Goal: Task Accomplishment & Management: Complete application form

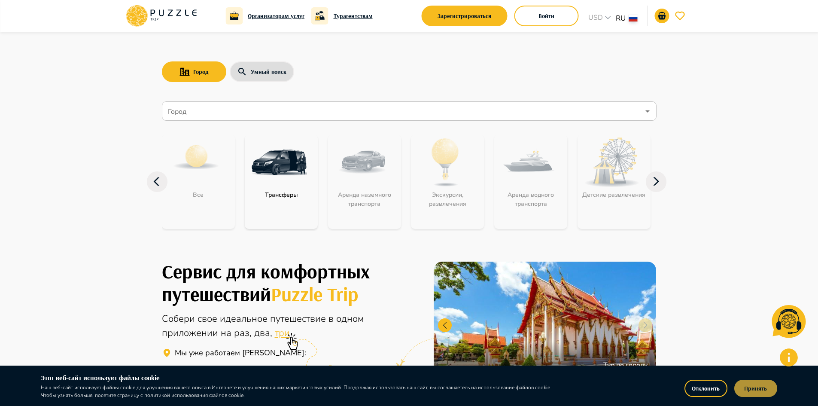
click at [758, 388] on button "Принять" at bounding box center [755, 387] width 43 height 17
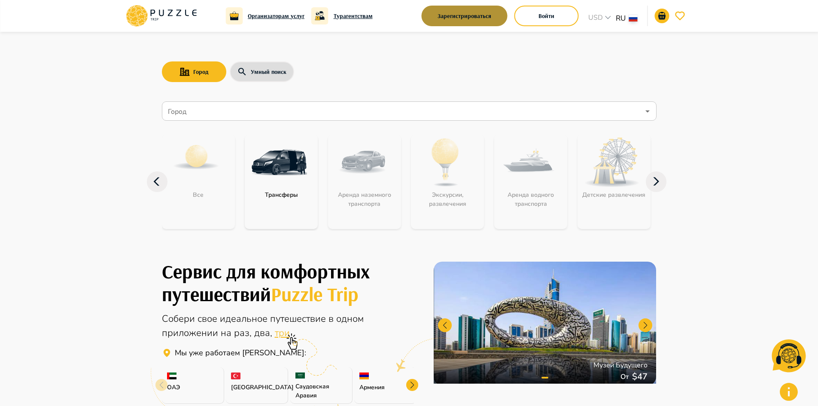
click at [488, 20] on button "Зарегистрироваться" at bounding box center [464, 16] width 86 height 21
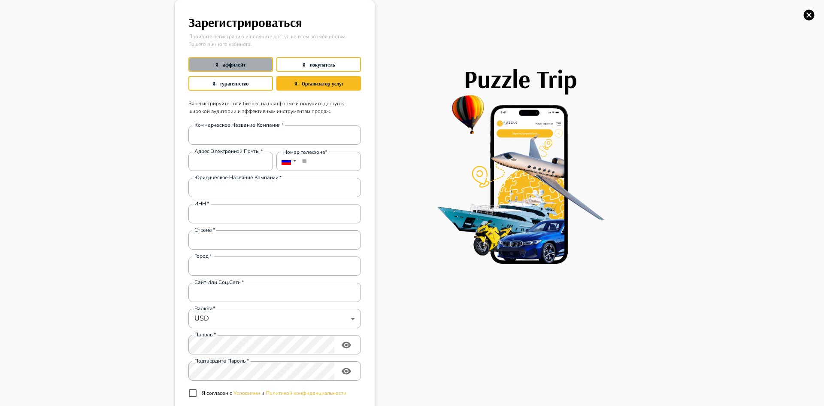
click at [231, 63] on button "Я - аффилейт" at bounding box center [230, 64] width 85 height 15
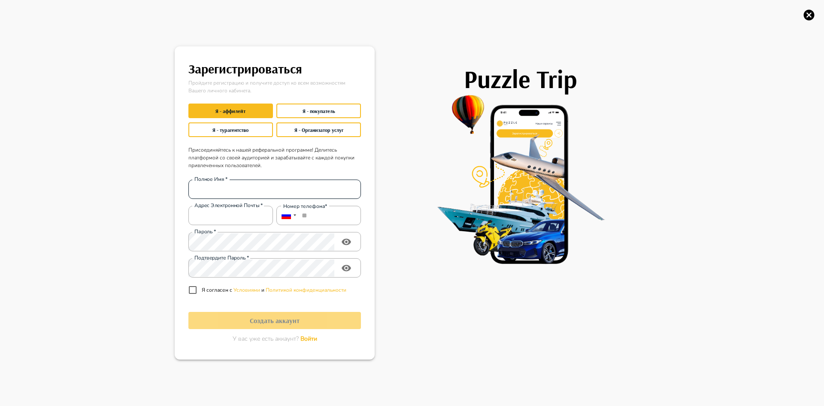
drag, startPoint x: 261, startPoint y: 187, endPoint x: 273, endPoint y: 182, distance: 12.9
click at [261, 187] on input "Полное Имя   *" at bounding box center [274, 189] width 173 height 17
type input "**********"
click at [251, 215] on input "Адрес электронной почты   *" at bounding box center [230, 215] width 85 height 17
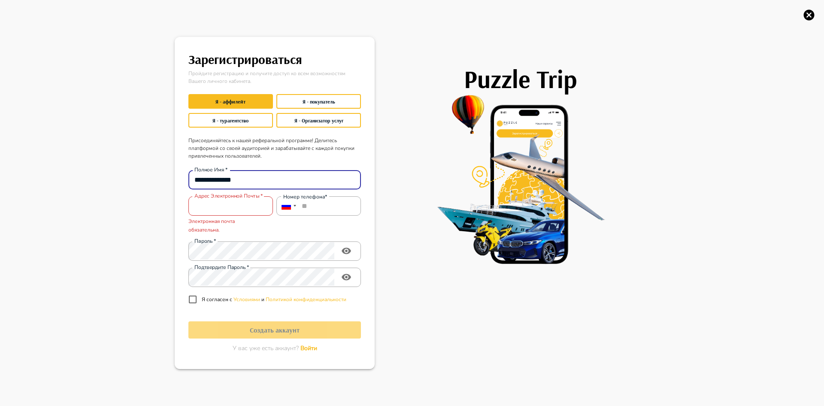
click at [254, 191] on div "**********" at bounding box center [273, 235] width 176 height 145
click at [148, 171] on div "**********" at bounding box center [412, 203] width 824 height 406
click at [312, 120] on button "Я - Организатор услуг" at bounding box center [318, 120] width 85 height 15
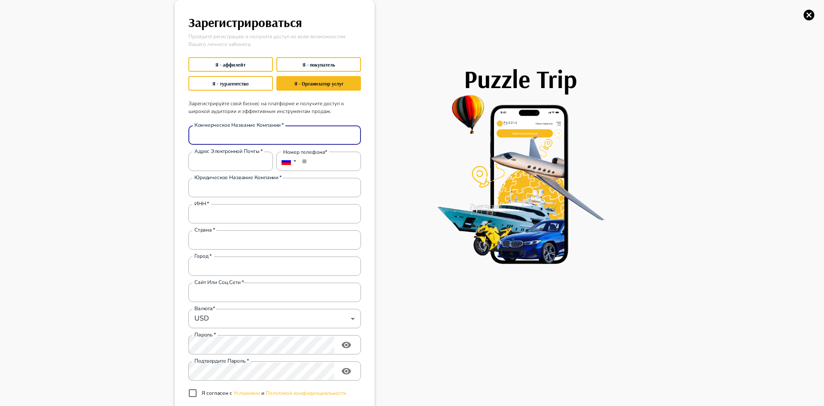
click at [213, 131] on input "Коммерческое название компании   *" at bounding box center [274, 135] width 173 height 17
type input "**********"
click at [221, 162] on input "Адрес электронной почты   *" at bounding box center [230, 161] width 85 height 17
type input "**********"
click at [319, 164] on input "**" at bounding box center [318, 161] width 85 height 19
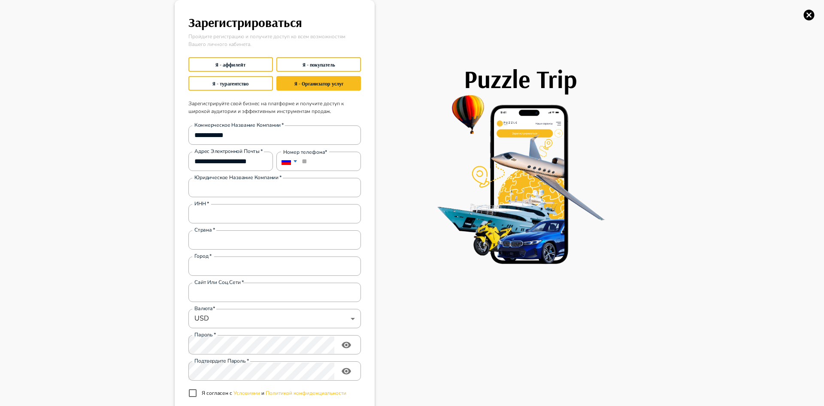
click at [292, 162] on div at bounding box center [287, 161] width 22 height 19
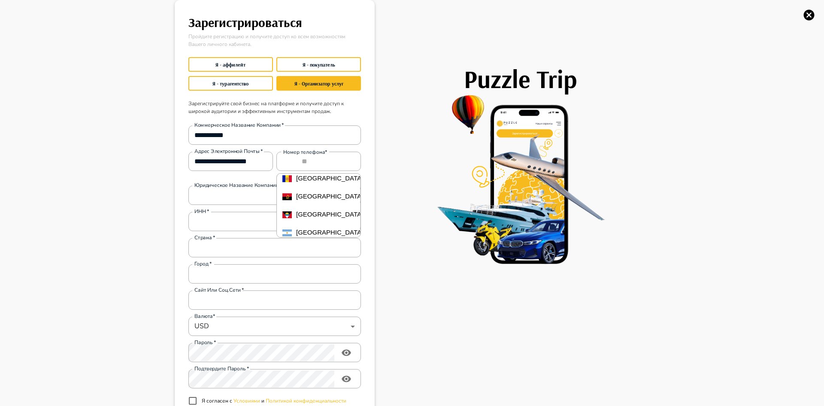
scroll to position [86, 0]
click at [310, 211] on span "[GEOGRAPHIC_DATA]" at bounding box center [329, 206] width 67 height 7
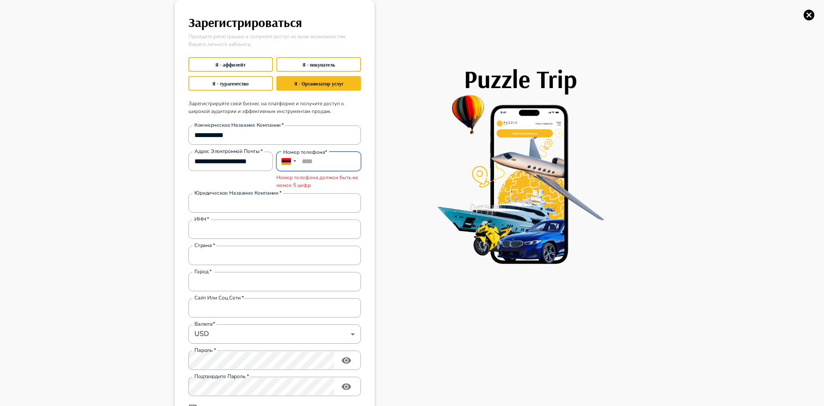
click at [311, 161] on input "****" at bounding box center [318, 161] width 85 height 19
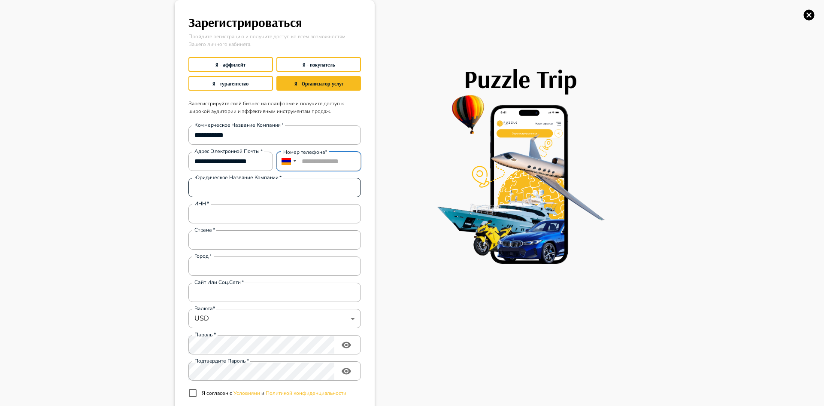
type input "**********"
click at [224, 188] on input "Юридическое название компании   *" at bounding box center [274, 187] width 173 height 17
click at [223, 215] on div "ИНН   *" at bounding box center [274, 213] width 173 height 19
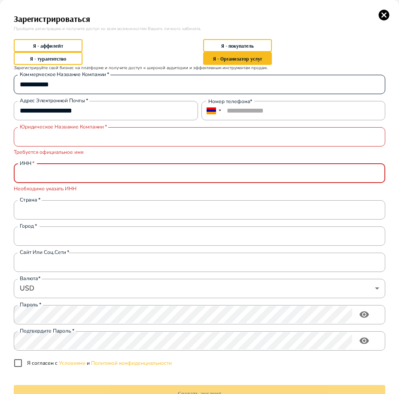
click at [70, 85] on input "**********" at bounding box center [199, 84] width 371 height 17
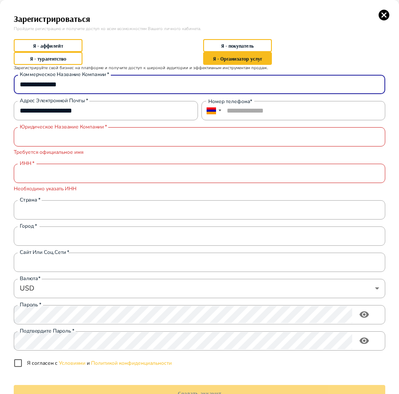
type input "**********"
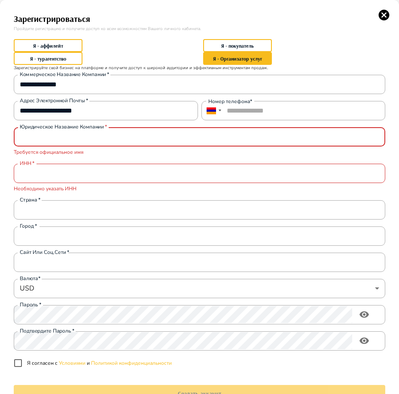
click at [56, 140] on input "Юридическое название компании   *" at bounding box center [199, 136] width 371 height 17
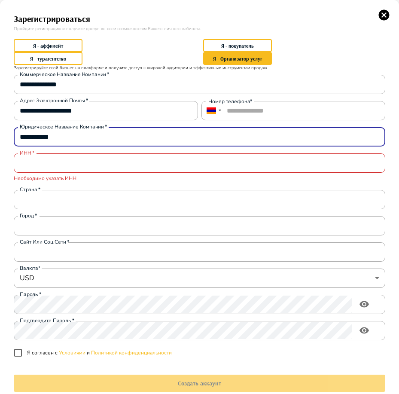
type input "**********"
click at [50, 166] on input "ИНН   *" at bounding box center [199, 163] width 371 height 17
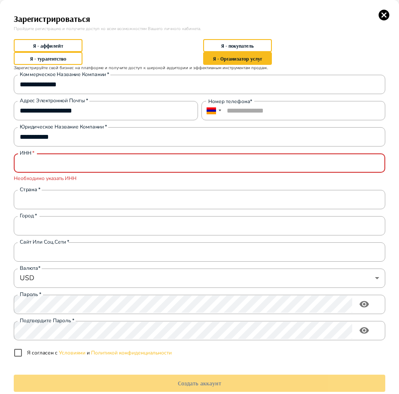
click at [67, 160] on input "ИНН   *" at bounding box center [199, 163] width 371 height 17
paste input "********"
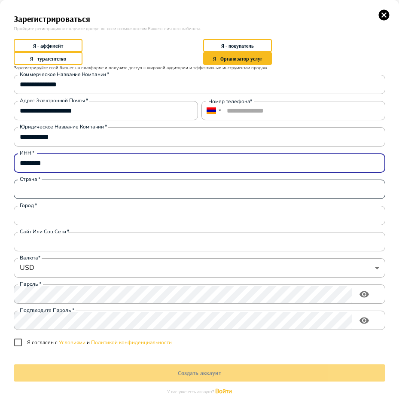
type input "********"
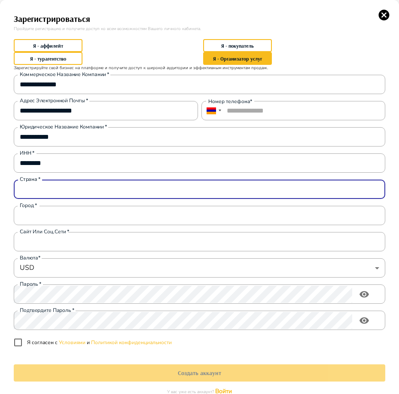
click at [60, 186] on input "Страна   *" at bounding box center [199, 189] width 371 height 17
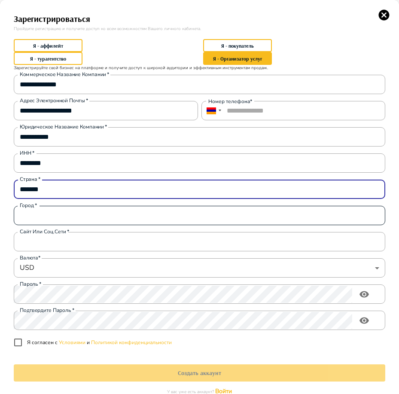
type input "*******"
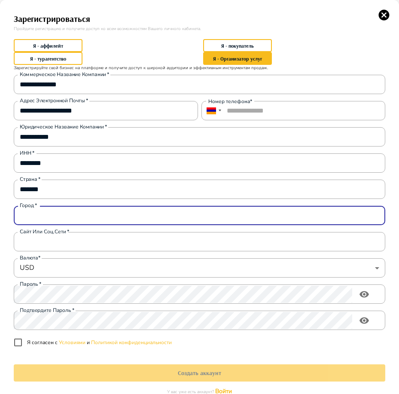
click at [118, 209] on input "Город   *" at bounding box center [199, 215] width 371 height 17
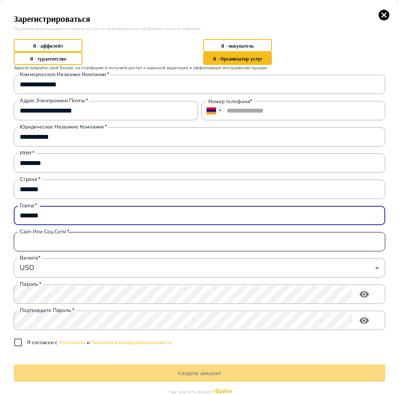
type input "*******"
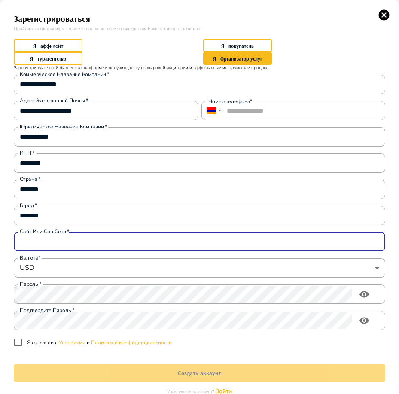
click at [64, 240] on input "Сайт или соц.сети   *" at bounding box center [199, 241] width 371 height 17
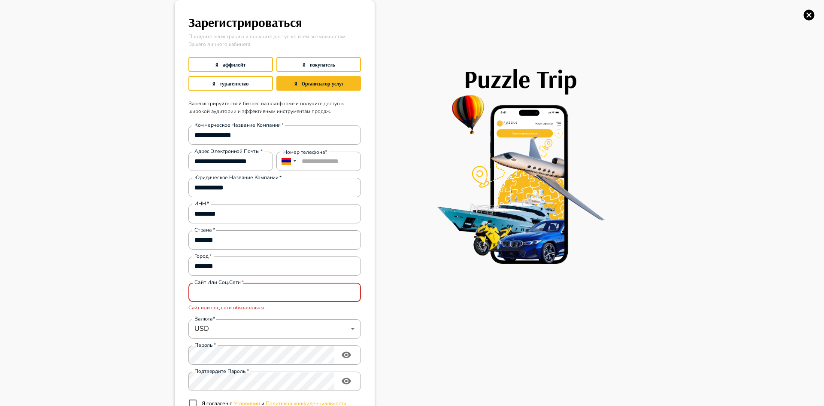
paste input "**********"
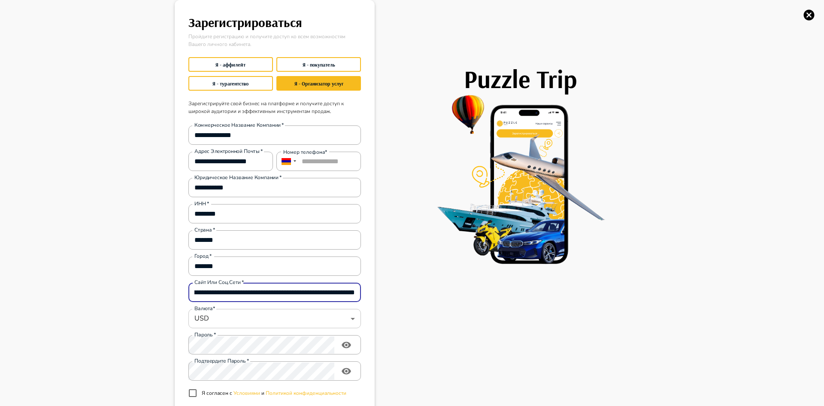
type input "**********"
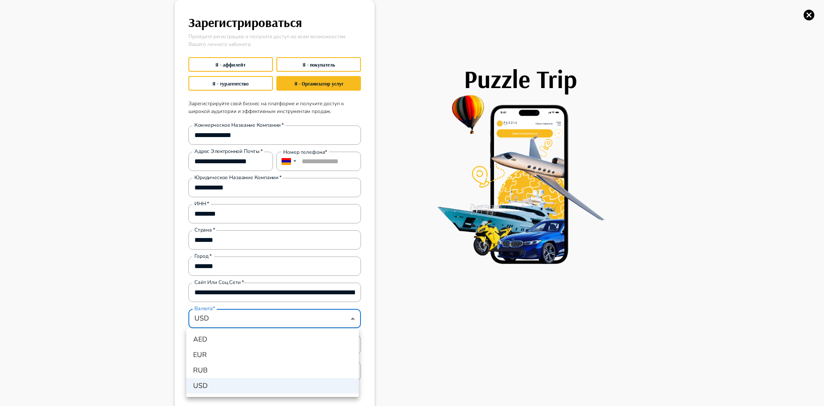
click at [348, 321] on div at bounding box center [412, 203] width 824 height 406
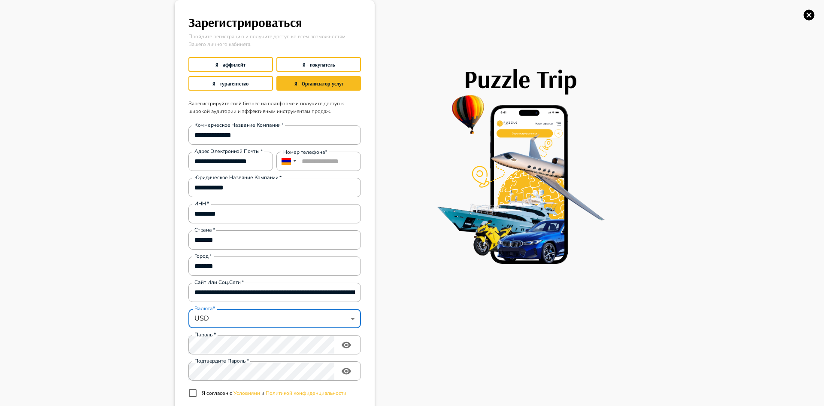
click at [403, 285] on div "Puzzle Trip" at bounding box center [512, 231] width 275 height 462
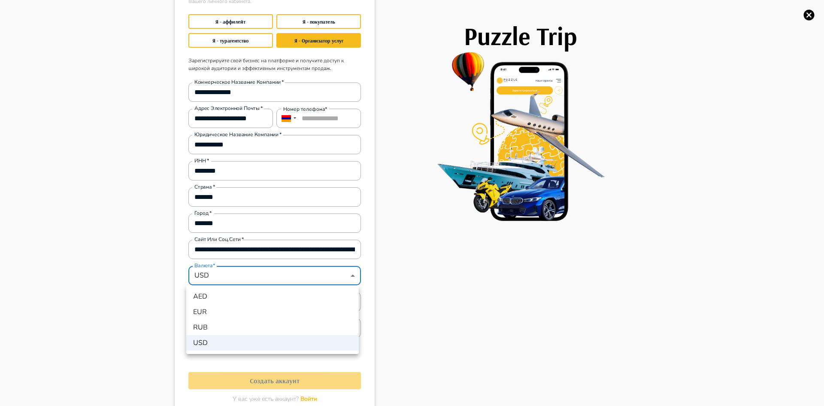
click at [209, 314] on li "EUR" at bounding box center [272, 311] width 173 height 15
type input "***"
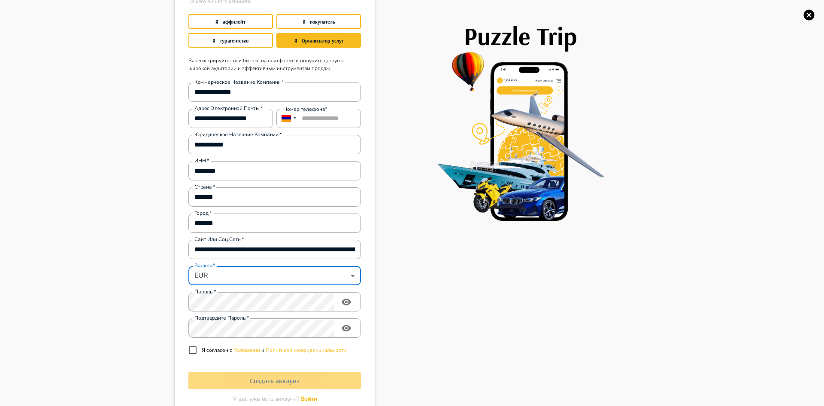
click at [412, 307] on div "Puzzle Trip" at bounding box center [512, 188] width 275 height 462
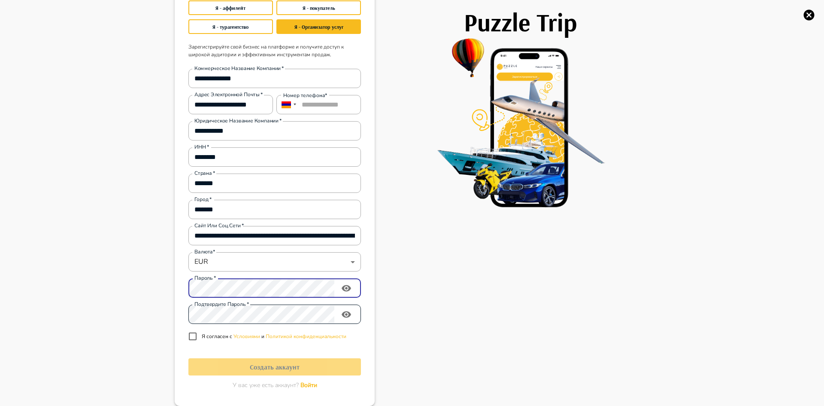
click at [224, 315] on div "**********" at bounding box center [273, 203] width 176 height 283
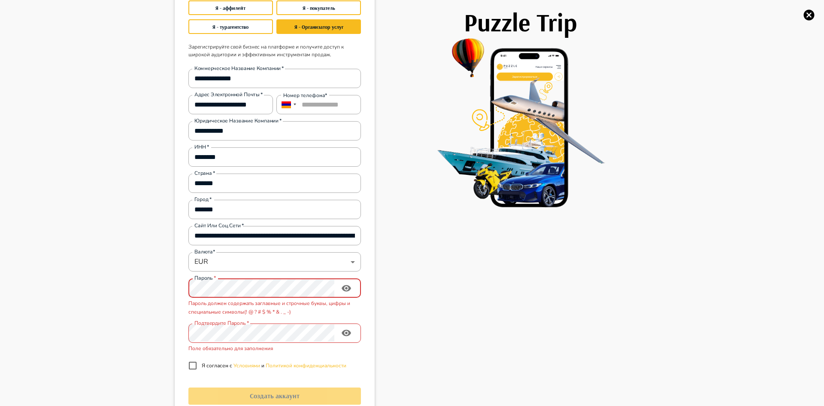
click at [130, 288] on div "**********" at bounding box center [412, 203] width 824 height 406
click at [131, 273] on div "**********" at bounding box center [412, 203] width 824 height 406
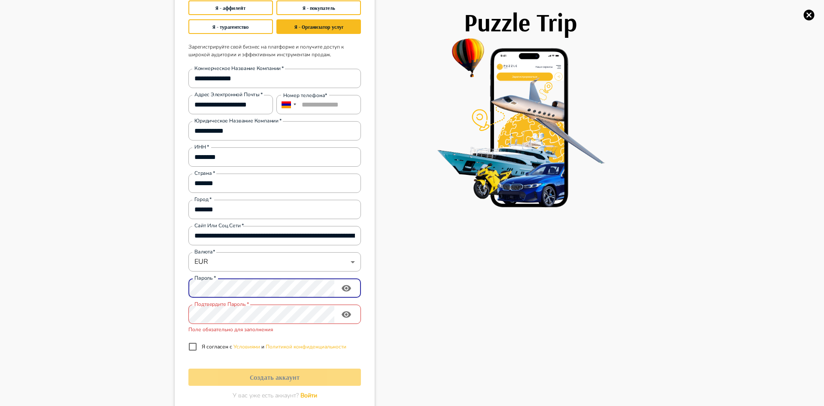
click at [344, 287] on icon "toggle password visibility" at bounding box center [346, 288] width 9 height 6
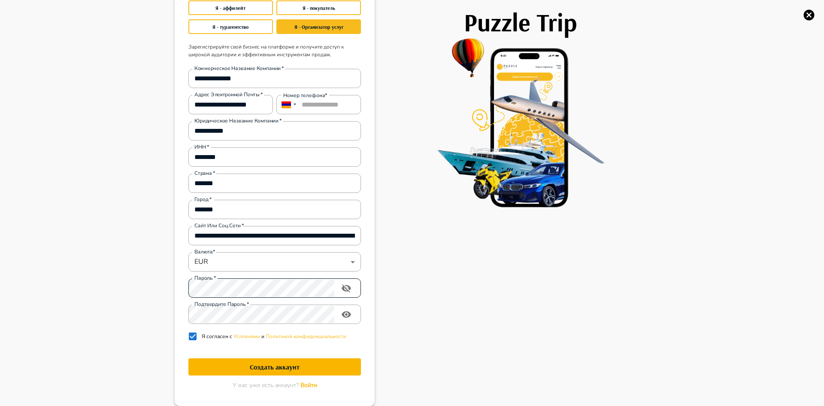
click at [298, 366] on h1 "Создать аккаунт" at bounding box center [274, 367] width 173 height 8
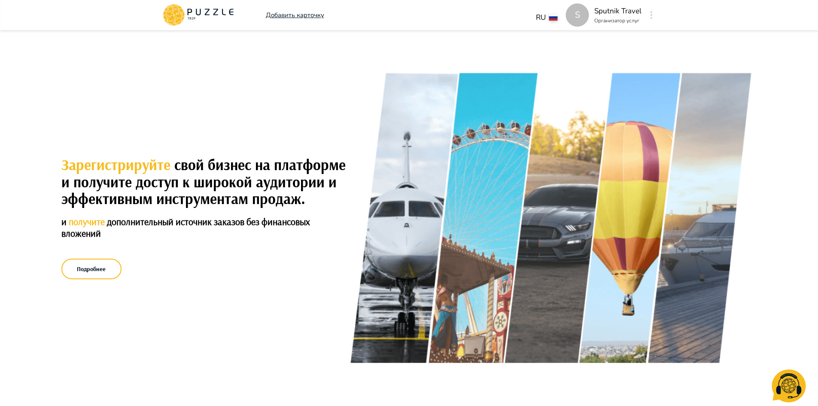
click at [652, 14] on icon "button" at bounding box center [651, 15] width 2 height 8
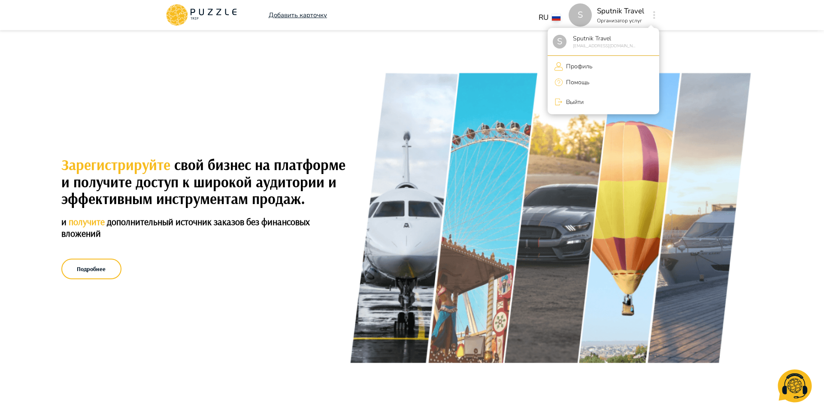
click at [479, 183] on div at bounding box center [412, 203] width 824 height 406
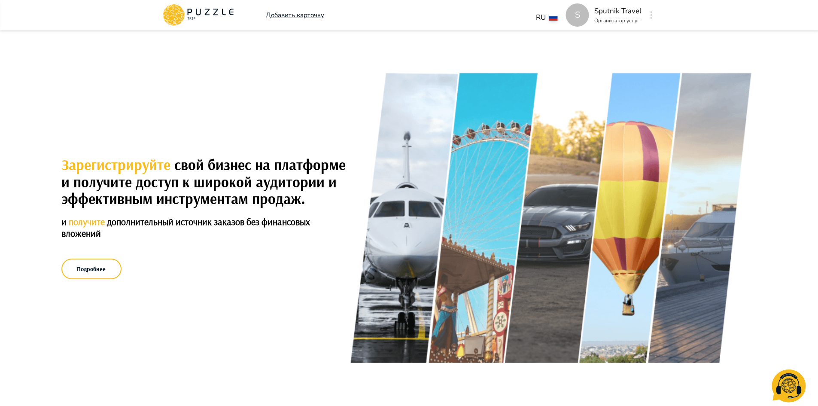
click at [649, 19] on button "button" at bounding box center [651, 15] width 6 height 12
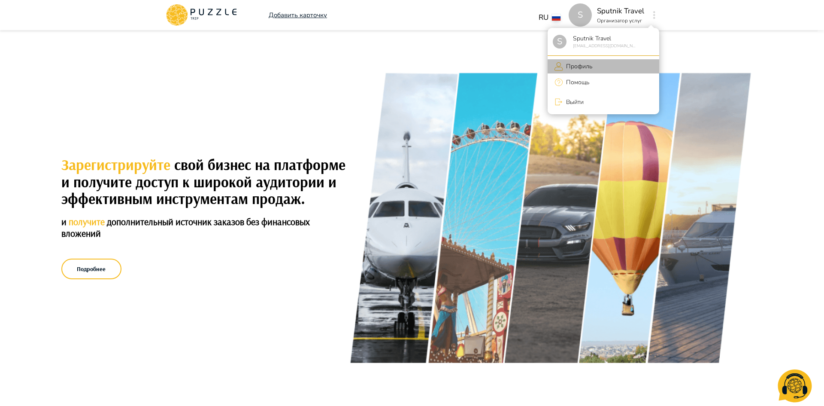
click at [585, 64] on p "Профиль" at bounding box center [577, 66] width 29 height 9
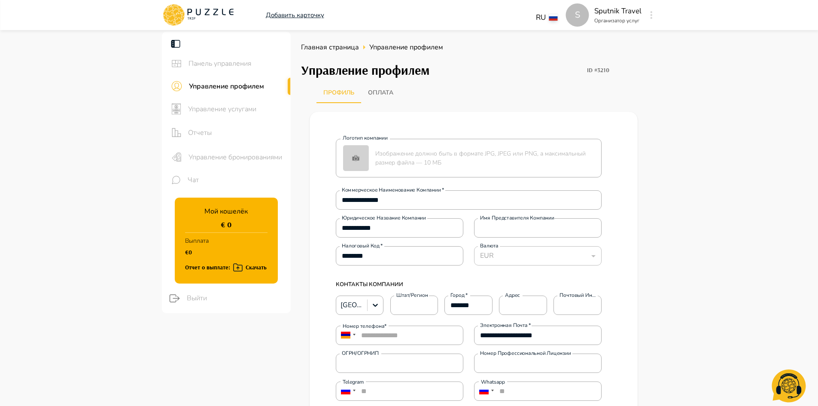
click at [670, 185] on main "**********" at bounding box center [409, 338] width 818 height 613
click at [191, 16] on icon at bounding box center [198, 15] width 73 height 22
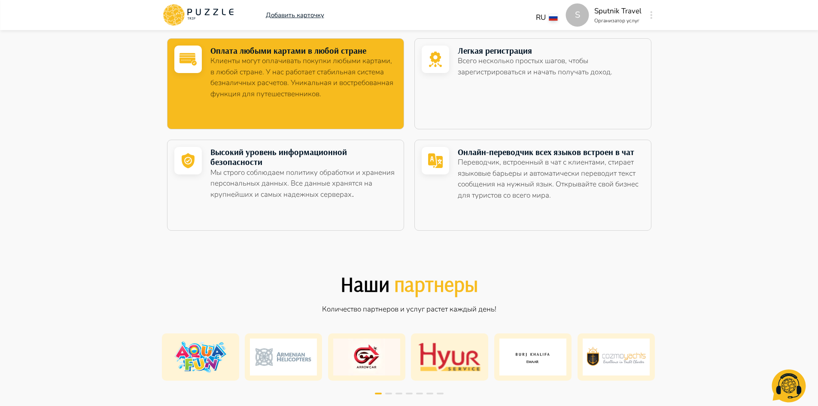
scroll to position [1373, 0]
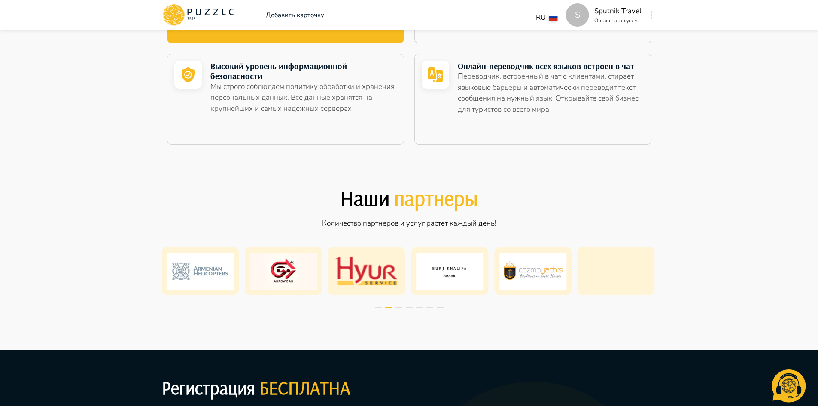
click at [373, 271] on img at bounding box center [366, 270] width 67 height 37
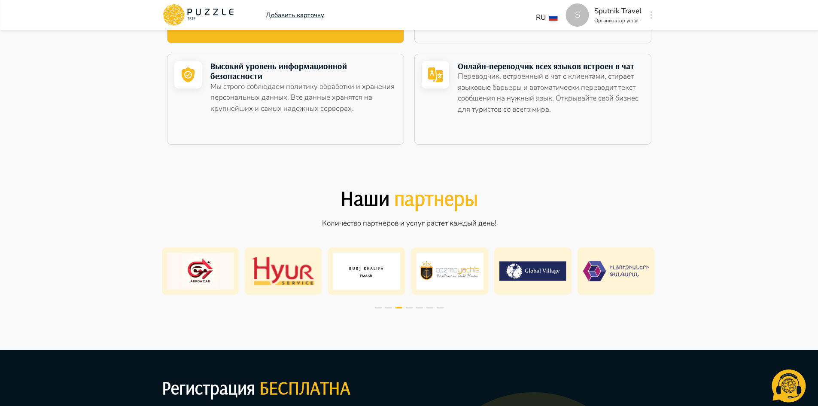
click at [294, 271] on img at bounding box center [283, 270] width 67 height 37
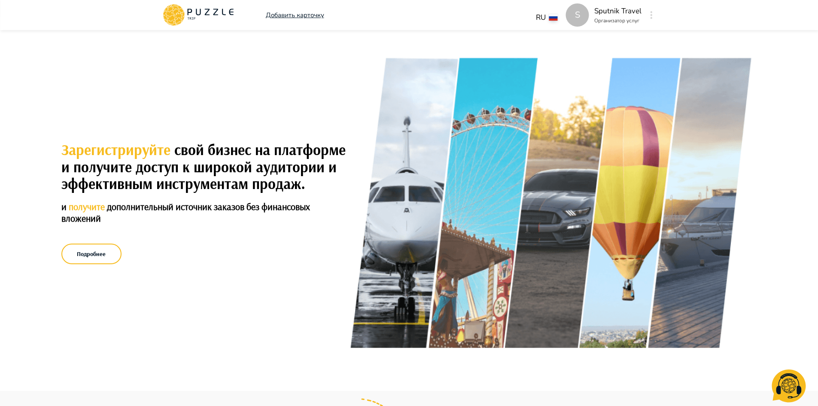
scroll to position [0, 0]
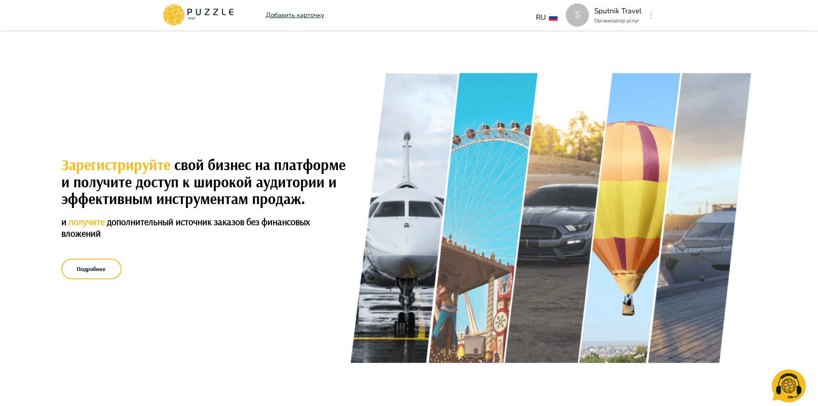
click at [652, 15] on icon "button" at bounding box center [651, 15] width 2 height 8
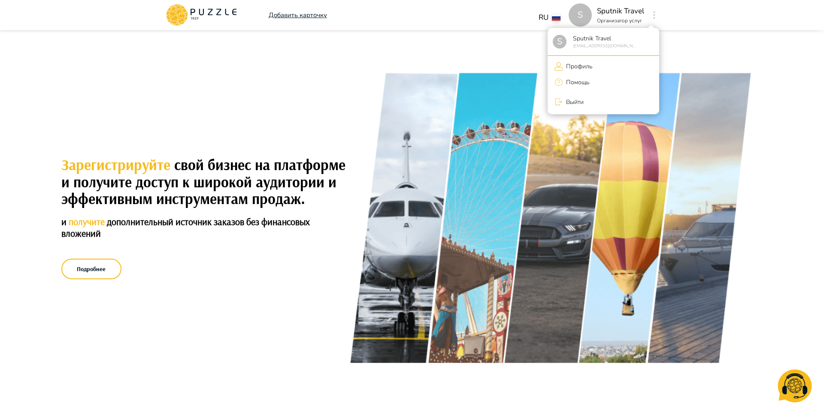
click at [581, 66] on p "Профиль" at bounding box center [577, 66] width 29 height 9
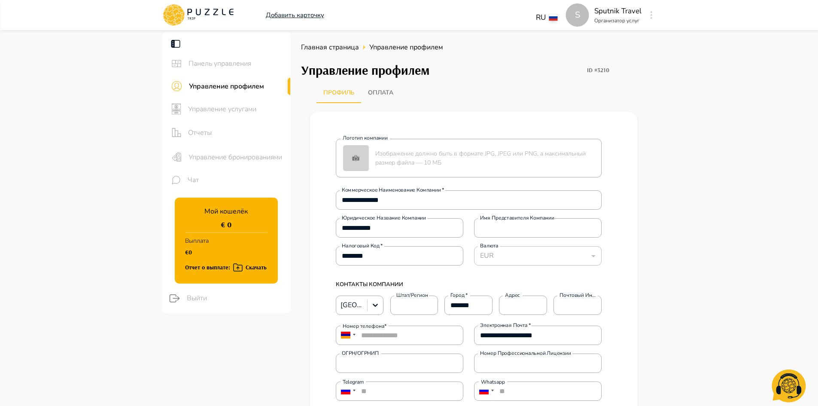
click at [203, 109] on span "Управление услугами" at bounding box center [236, 109] width 96 height 10
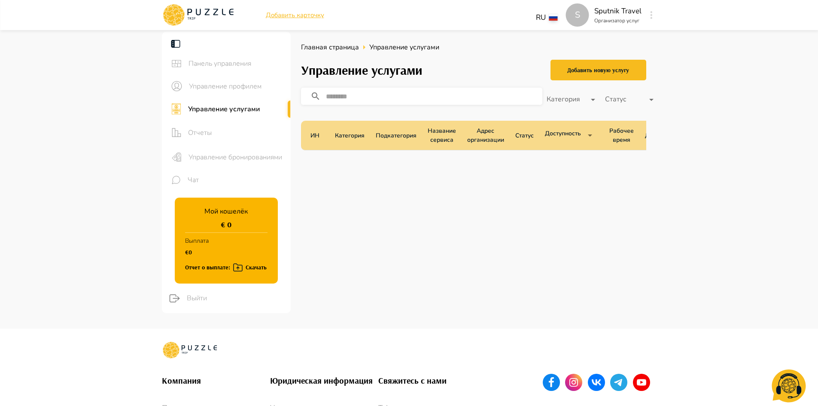
click at [206, 14] on icon at bounding box center [198, 15] width 73 height 22
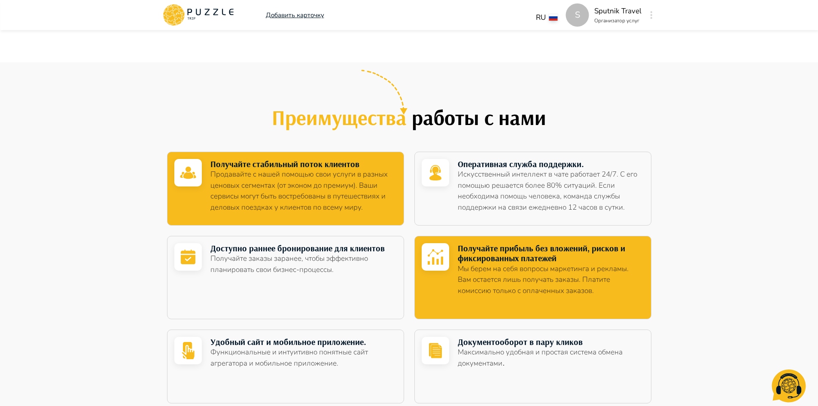
scroll to position [472, 0]
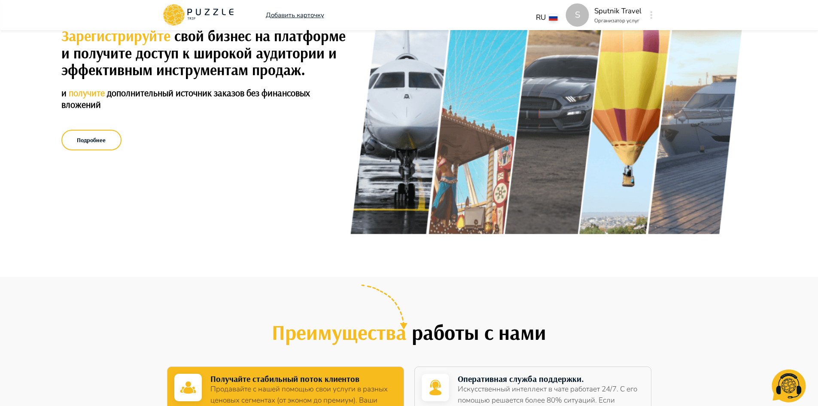
scroll to position [0, 0]
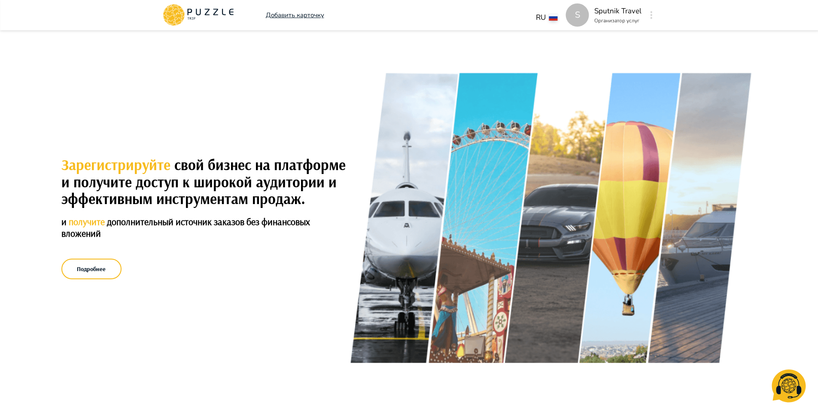
click at [621, 18] on p "Организатор услуг" at bounding box center [617, 21] width 47 height 8
click at [627, 13] on p "Sputnik Travel" at bounding box center [617, 11] width 47 height 11
click at [653, 14] on button "button" at bounding box center [651, 15] width 6 height 12
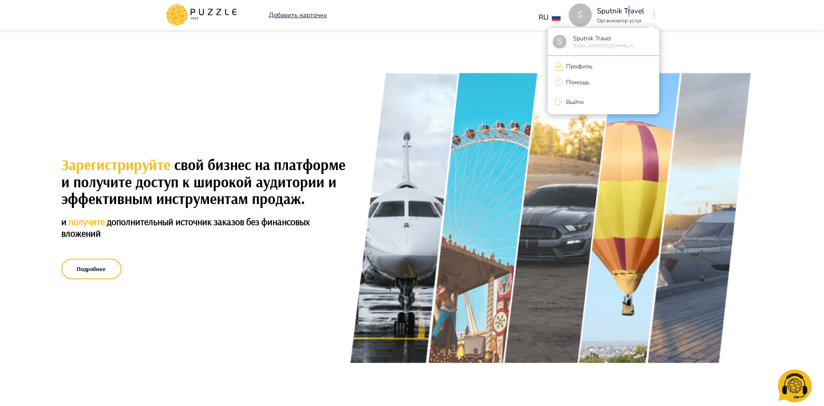
click at [607, 36] on p "Sputnik Travel" at bounding box center [603, 38] width 67 height 9
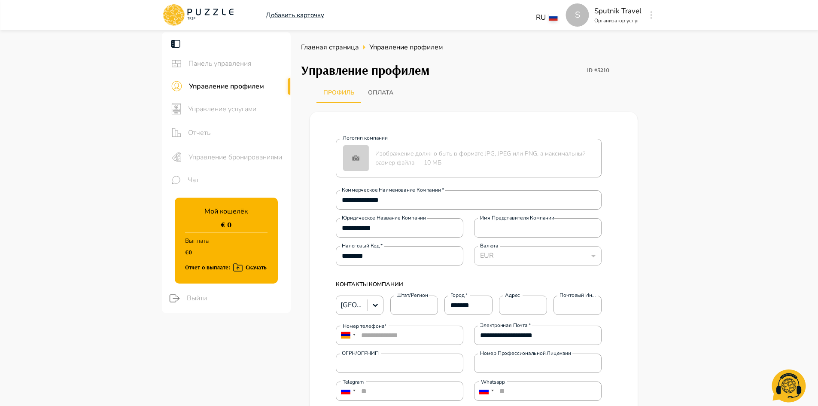
drag, startPoint x: 484, startPoint y: 26, endPoint x: 724, endPoint y: 117, distance: 256.4
click at [726, 140] on main "**********" at bounding box center [409, 338] width 818 height 613
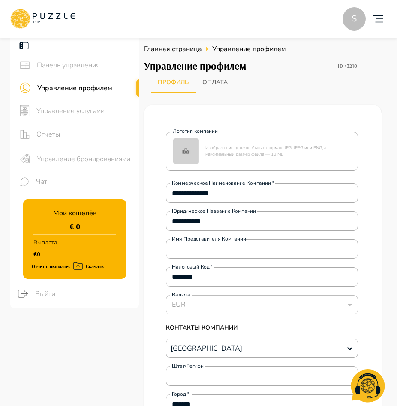
click at [156, 46] on span "Главная страница" at bounding box center [173, 48] width 58 height 9
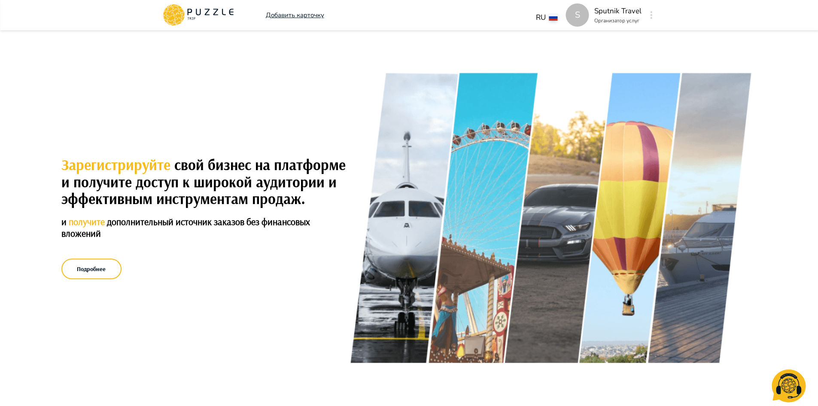
click at [178, 14] on icon at bounding box center [178, 16] width 9 height 7
click at [288, 11] on p "Добавить карточку" at bounding box center [295, 15] width 58 height 10
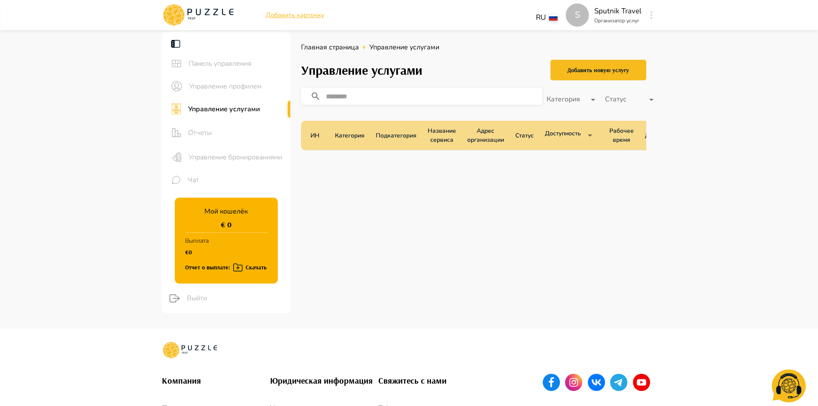
click at [576, 13] on div "S" at bounding box center [577, 14] width 23 height 23
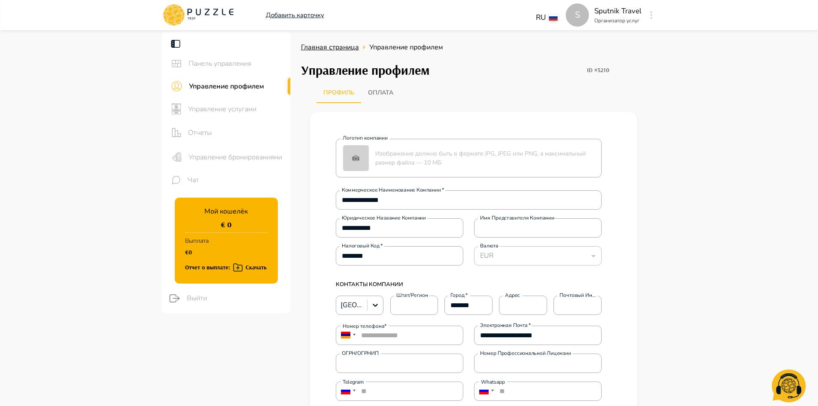
click at [328, 48] on span "Главная страница" at bounding box center [330, 46] width 58 height 9
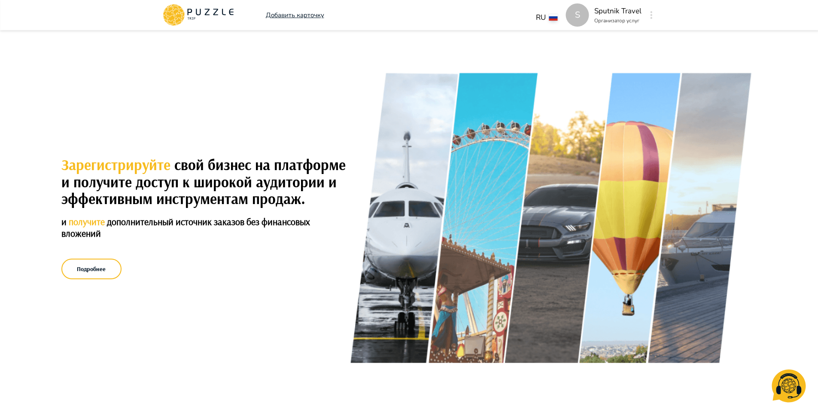
click at [582, 18] on div "S" at bounding box center [577, 14] width 23 height 23
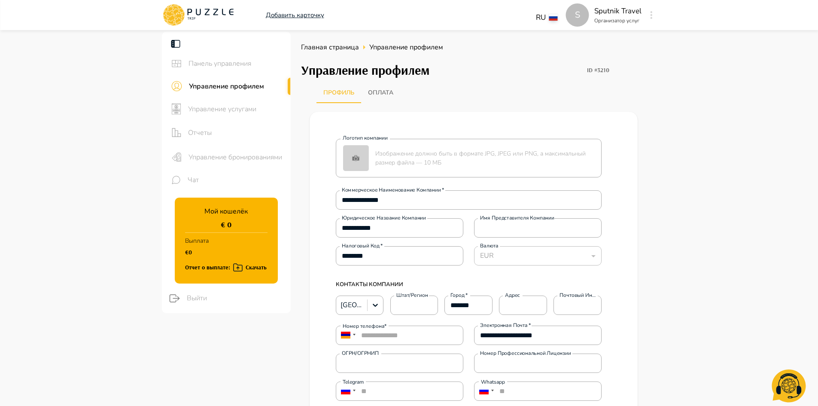
click at [425, 48] on span "Управление профилем" at bounding box center [406, 47] width 74 height 10
click at [354, 156] on img at bounding box center [356, 158] width 26 height 26
click at [0, 0] on input "Логотип компании Изображение должно быть в формате JPG, JPEG или PNG, а максима…" at bounding box center [0, 0] width 0 height 0
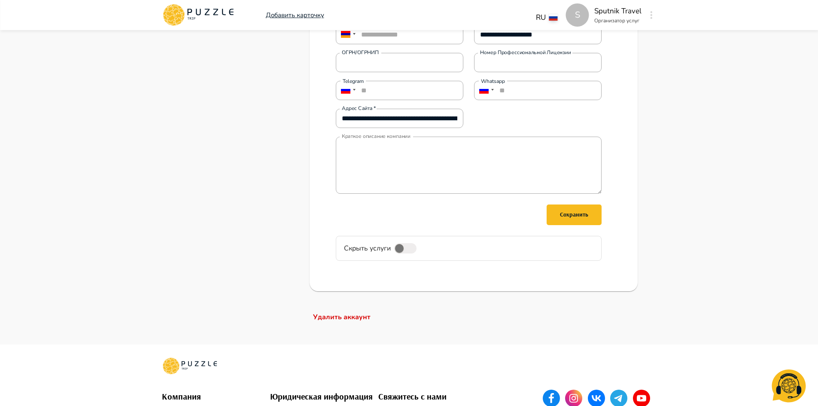
scroll to position [413, 0]
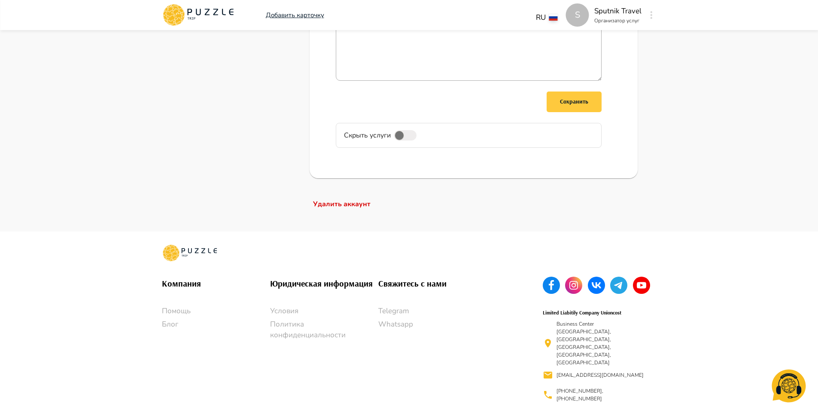
click at [560, 106] on button "Сохранить" at bounding box center [573, 101] width 55 height 21
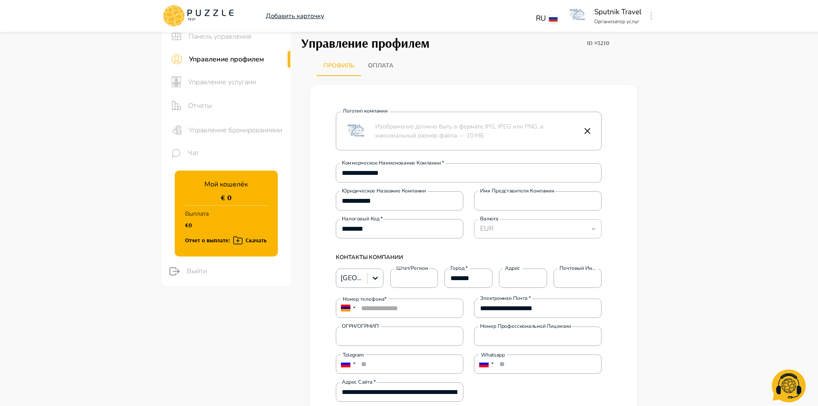
scroll to position [0, 0]
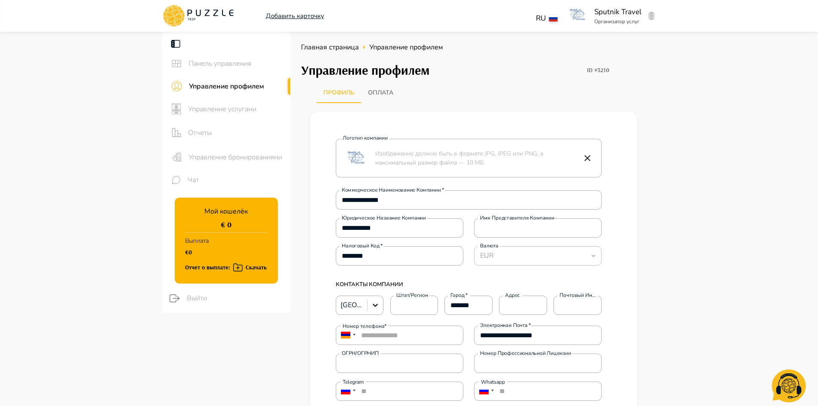
click at [652, 15] on icon "button" at bounding box center [651, 16] width 2 height 8
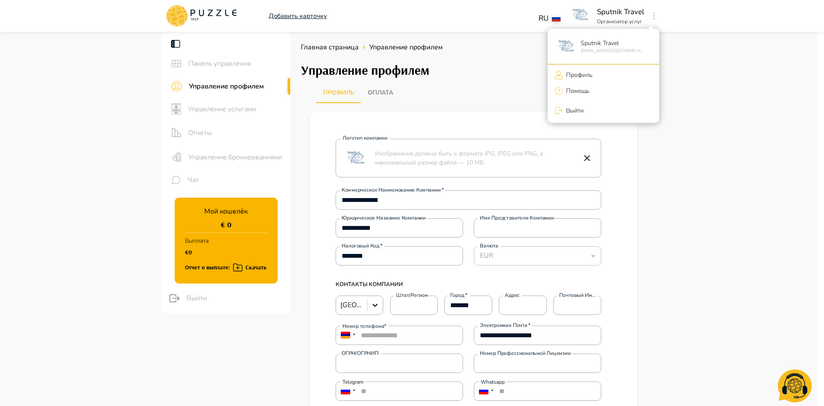
click at [194, 12] on div at bounding box center [412, 203] width 824 height 406
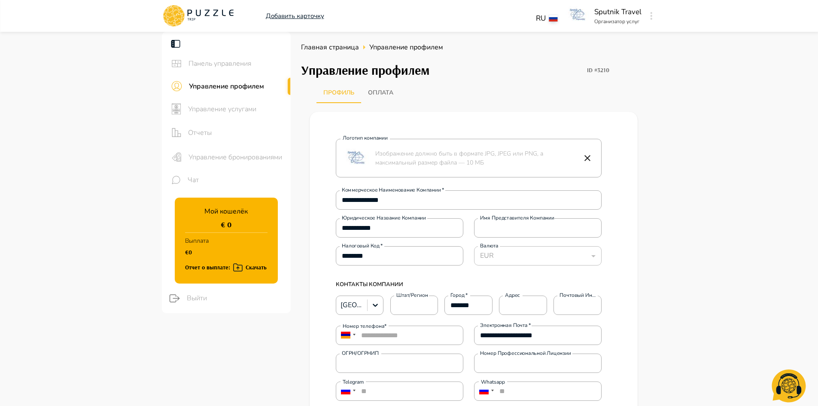
click at [184, 15] on icon at bounding box center [182, 15] width 3 height 6
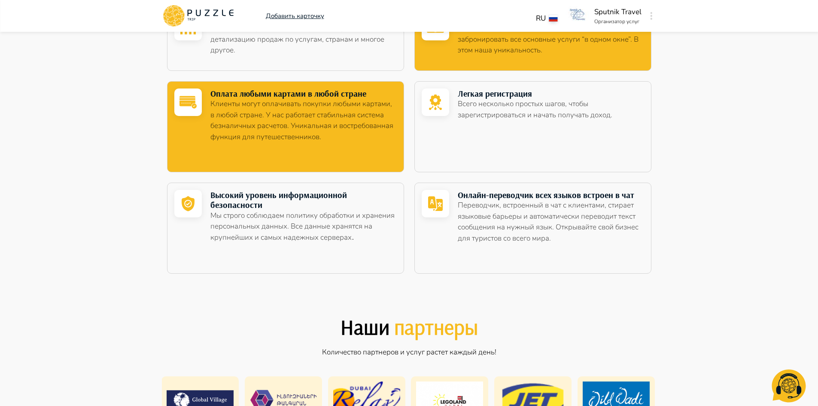
scroll to position [1373, 0]
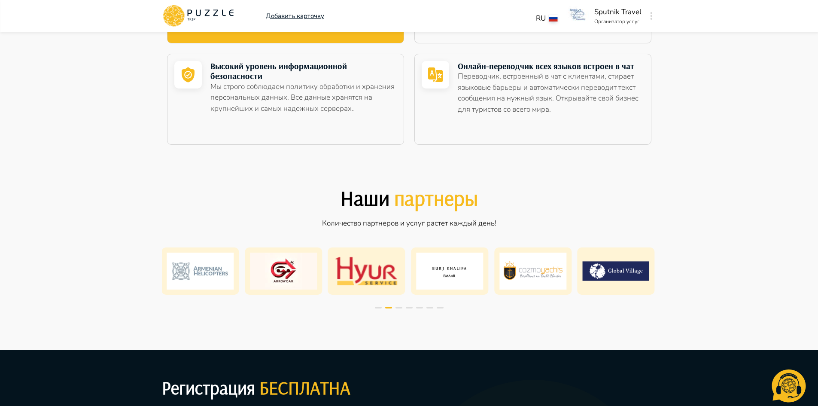
click at [364, 273] on img at bounding box center [366, 270] width 67 height 37
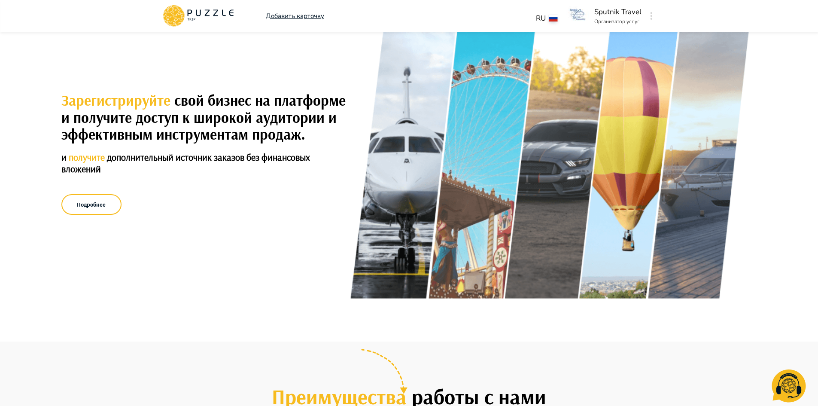
scroll to position [0, 0]
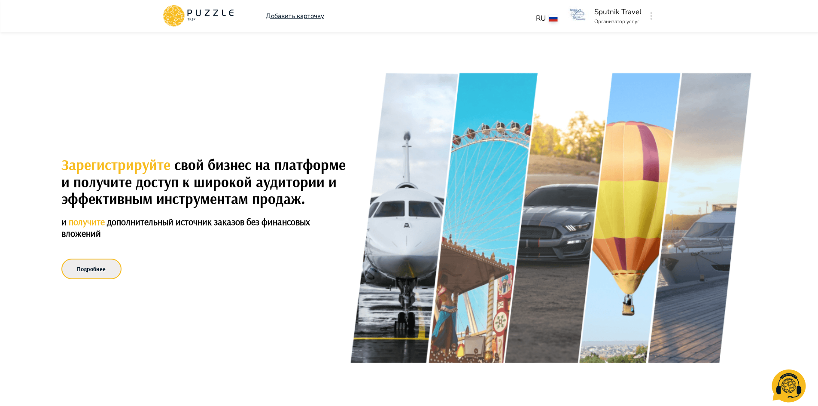
click at [103, 267] on button "Подробнее" at bounding box center [91, 268] width 60 height 21
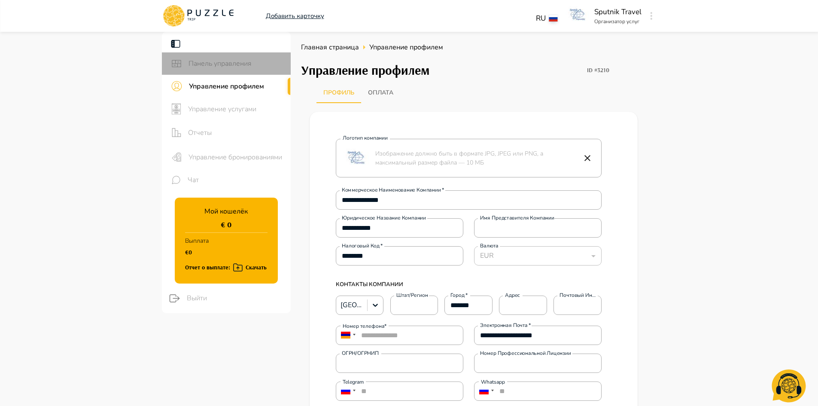
click at [190, 62] on span "Панель управления" at bounding box center [235, 63] width 95 height 10
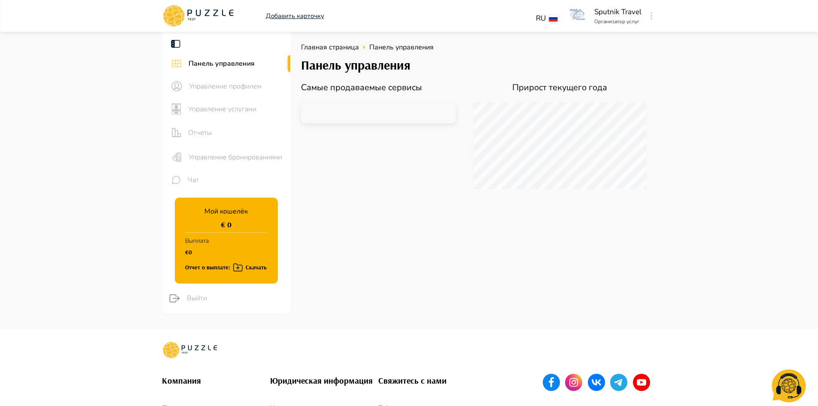
click at [203, 13] on icon at bounding box center [198, 16] width 73 height 22
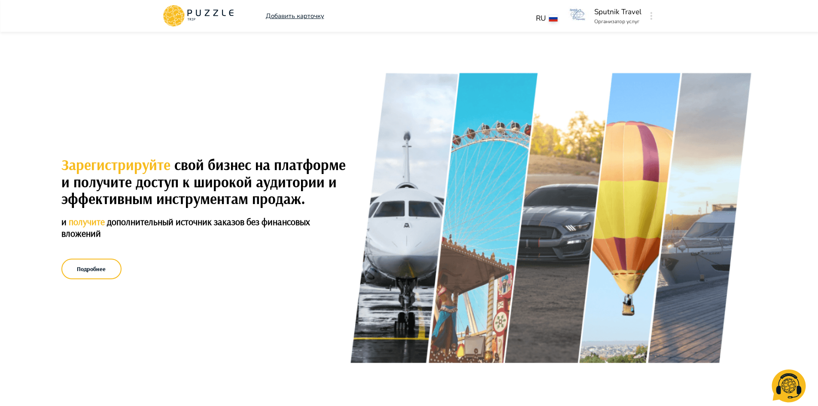
drag, startPoint x: 183, startPoint y: 18, endPoint x: 199, endPoint y: 16, distance: 15.5
click at [183, 18] on icon at bounding box center [182, 15] width 3 height 6
click at [194, 9] on icon at bounding box center [198, 16] width 73 height 22
click at [469, 168] on img at bounding box center [552, 218] width 409 height 292
click at [91, 269] on button "Подробнее" at bounding box center [91, 268] width 60 height 21
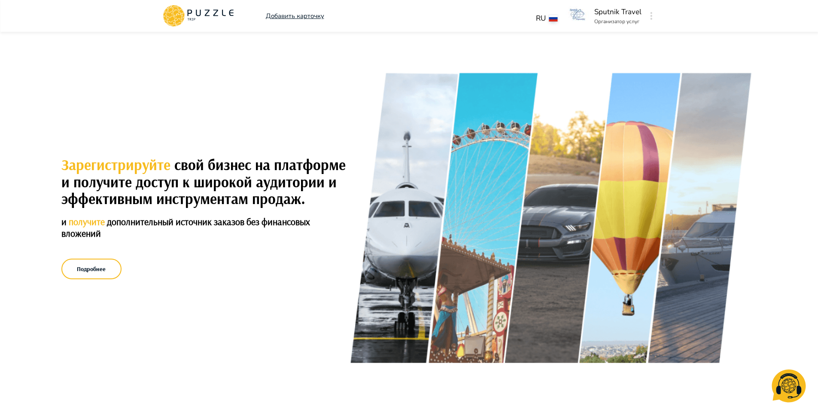
click at [181, 19] on icon at bounding box center [177, 21] width 9 height 6
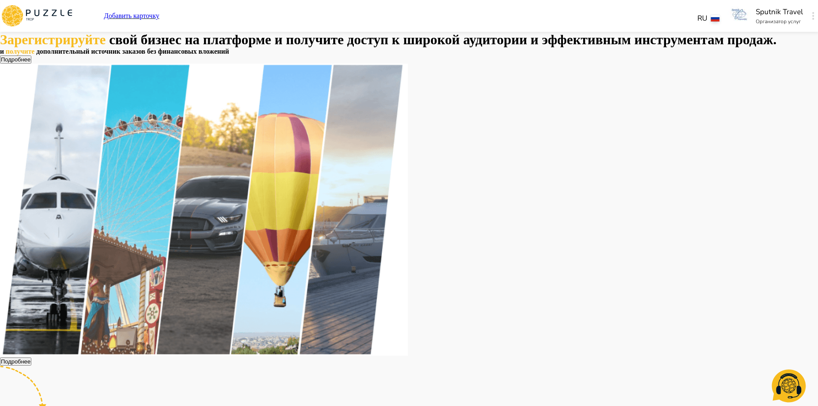
click at [30, 15] on icon at bounding box center [28, 12] width 5 height 6
click at [408, 200] on img at bounding box center [204, 210] width 408 height 292
click at [408, 219] on img at bounding box center [204, 210] width 408 height 292
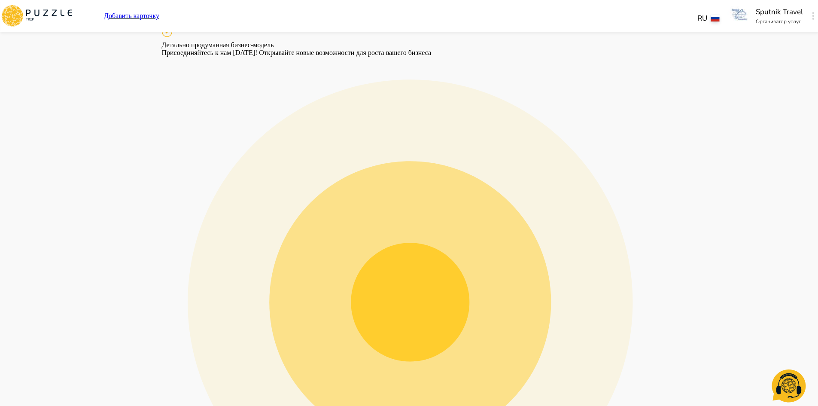
scroll to position [1373, 0]
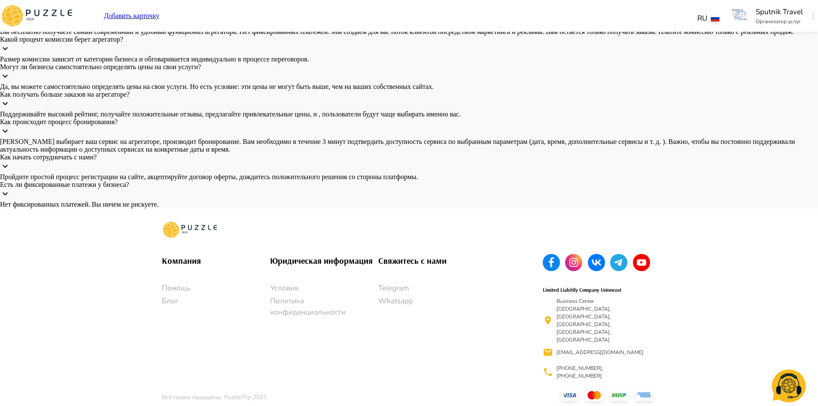
scroll to position [2146, 0]
click at [301, 161] on p "Как начать сотрудничать с нами?" at bounding box center [409, 157] width 818 height 8
click at [252, 43] on p "Какой процент комиссии берет агрегатор?" at bounding box center [409, 40] width 818 height 8
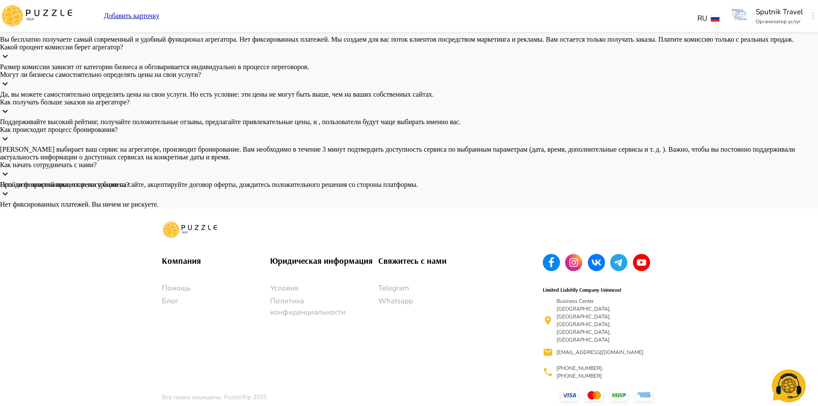
click at [259, 24] on p "Почему бизнесу выгодно работать с Puzzle Trip?" at bounding box center [409, 20] width 818 height 8
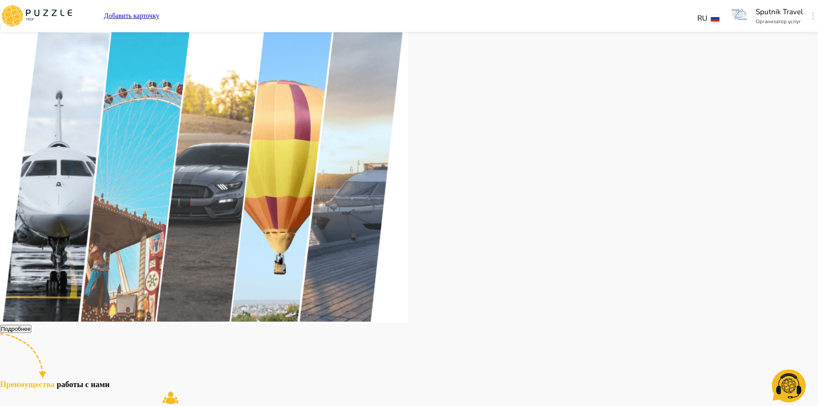
scroll to position [0, 0]
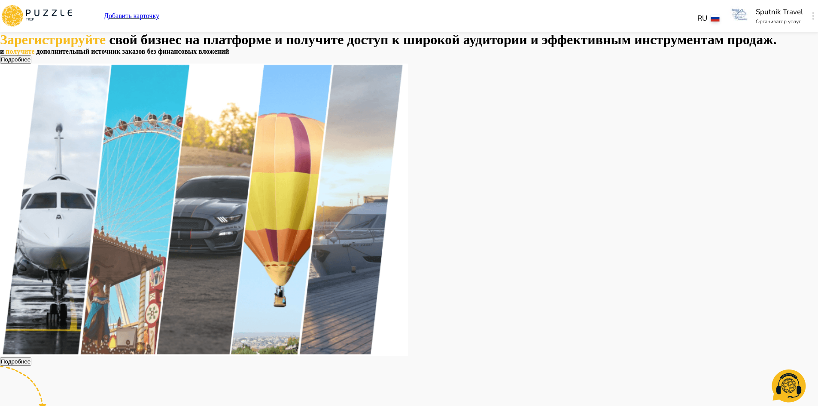
click at [31, 64] on button "Подробнее" at bounding box center [15, 59] width 31 height 8
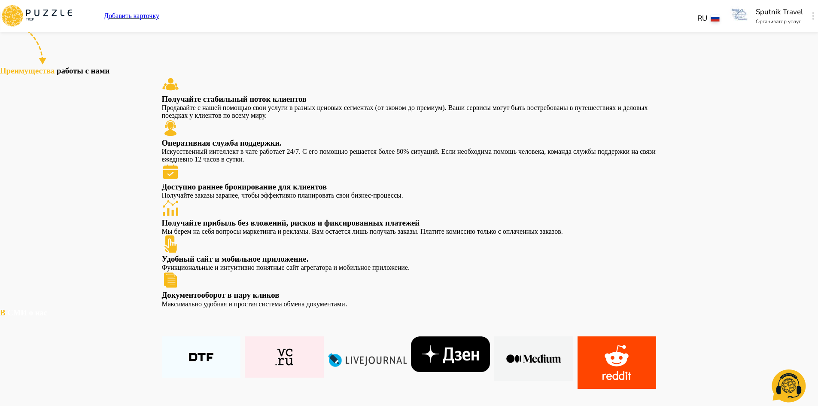
scroll to position [561, 0]
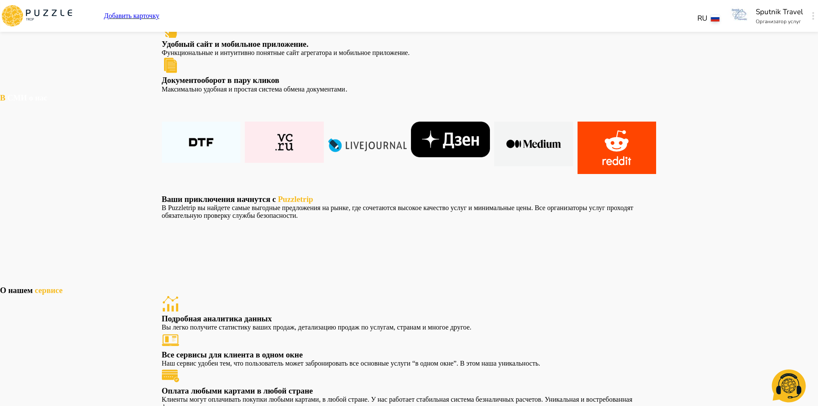
click at [510, 85] on h3 "Документооборот в пару кликов" at bounding box center [409, 80] width 494 height 9
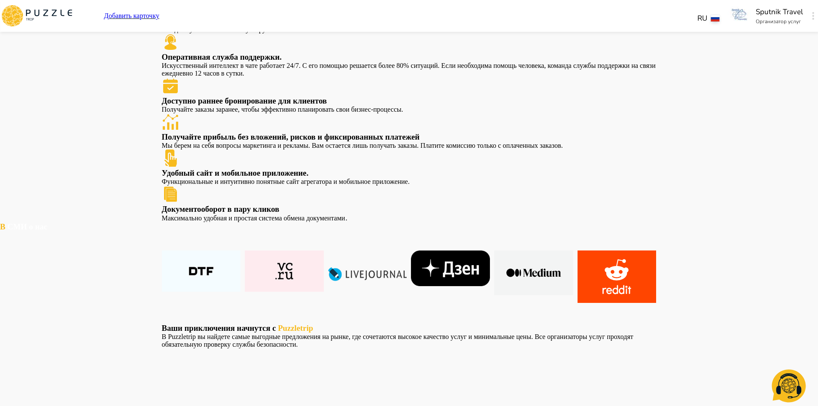
click at [477, 142] on h3 "Получайте прибыль без вложений, рисков и фиксированных платежей" at bounding box center [409, 136] width 494 height 9
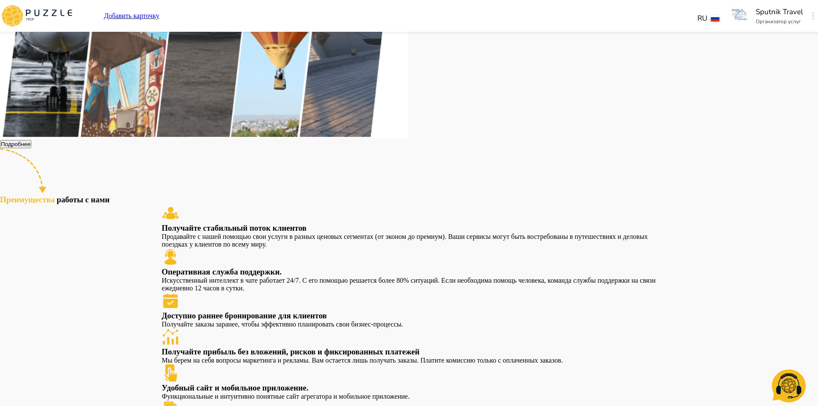
scroll to position [45, 0]
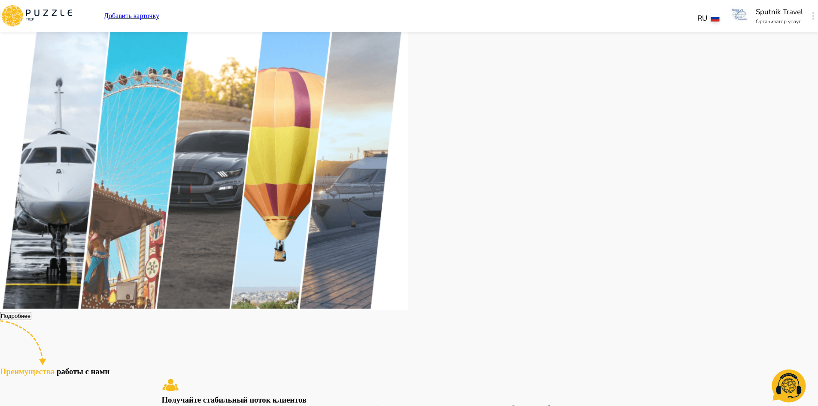
click at [812, 16] on icon "button" at bounding box center [813, 16] width 2 height 8
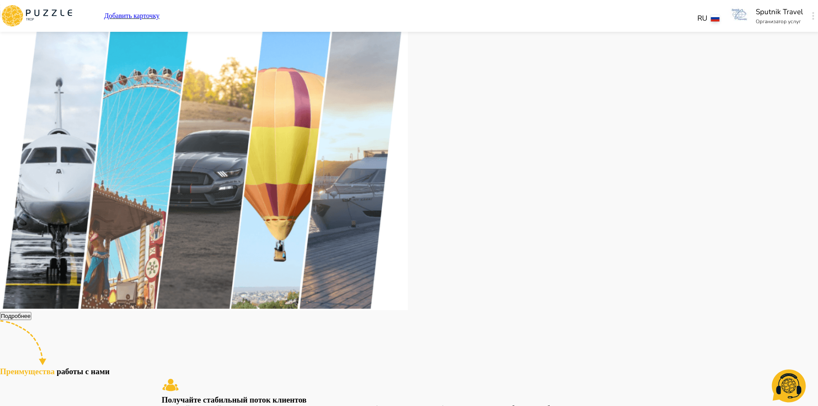
drag, startPoint x: 182, startPoint y: 16, endPoint x: 187, endPoint y: 17, distance: 5.2
click at [23, 16] on icon at bounding box center [20, 15] width 3 height 6
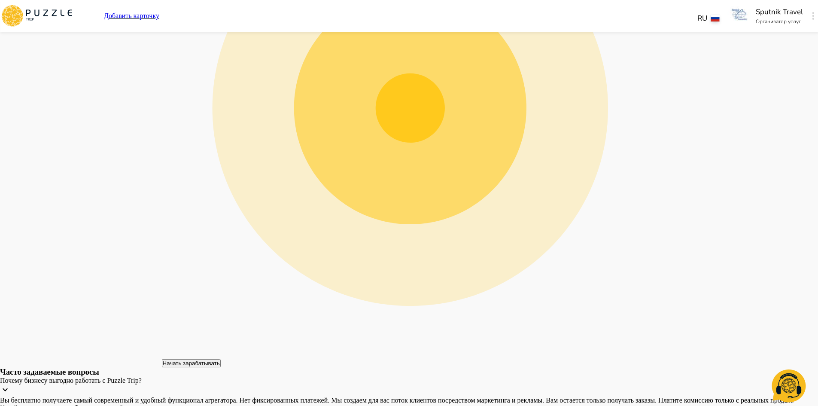
scroll to position [1185, 0]
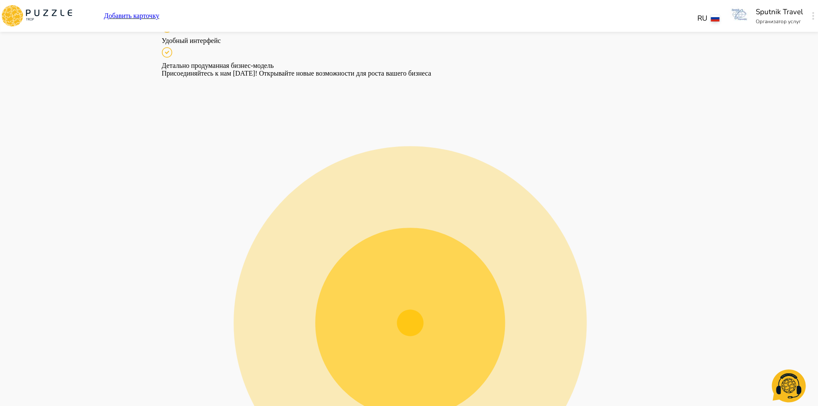
click at [809, 14] on button "button" at bounding box center [812, 16] width 6 height 12
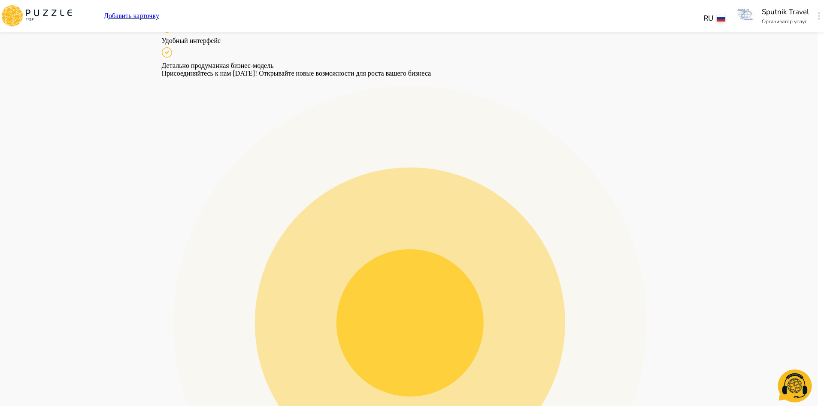
drag, startPoint x: 773, startPoint y: 164, endPoint x: 770, endPoint y: 155, distance: 9.4
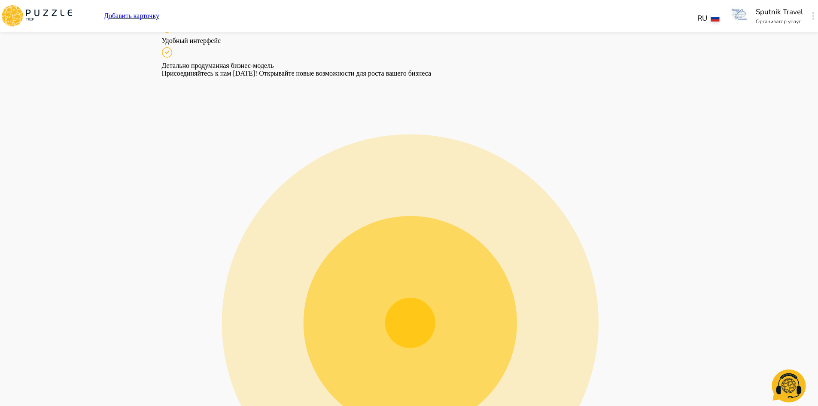
click at [812, 17] on icon "button" at bounding box center [813, 16] width 2 height 8
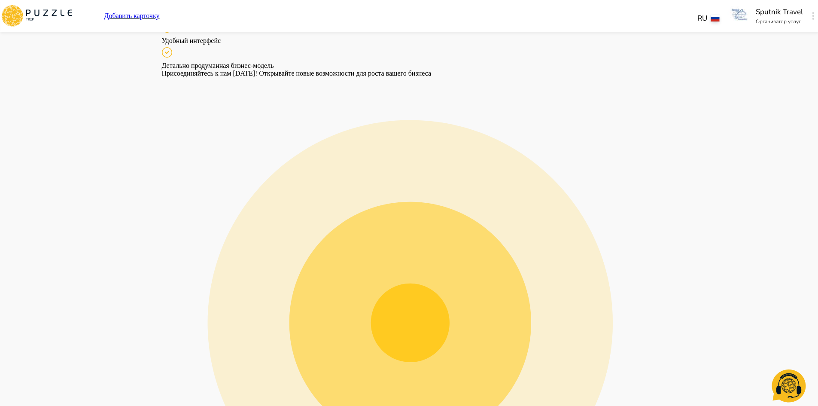
scroll to position [927, 0]
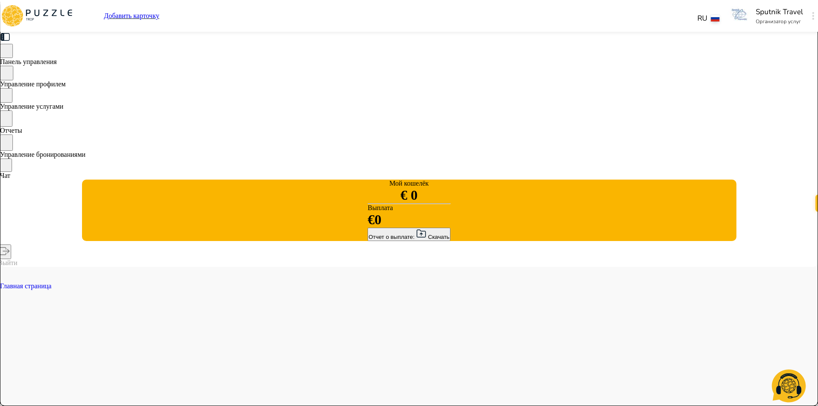
click at [73, 21] on icon at bounding box center [36, 16] width 73 height 22
